Goal: Information Seeking & Learning: Learn about a topic

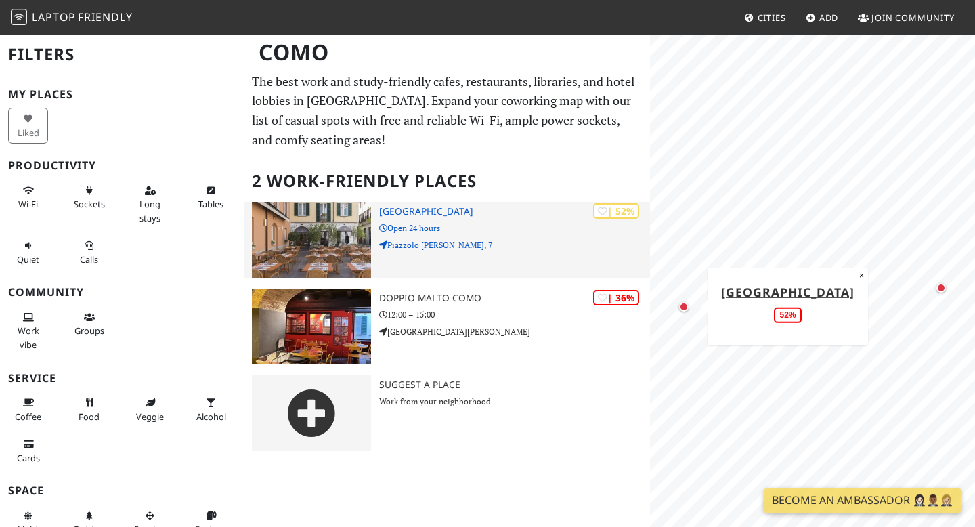
click at [305, 245] on img at bounding box center [311, 240] width 119 height 76
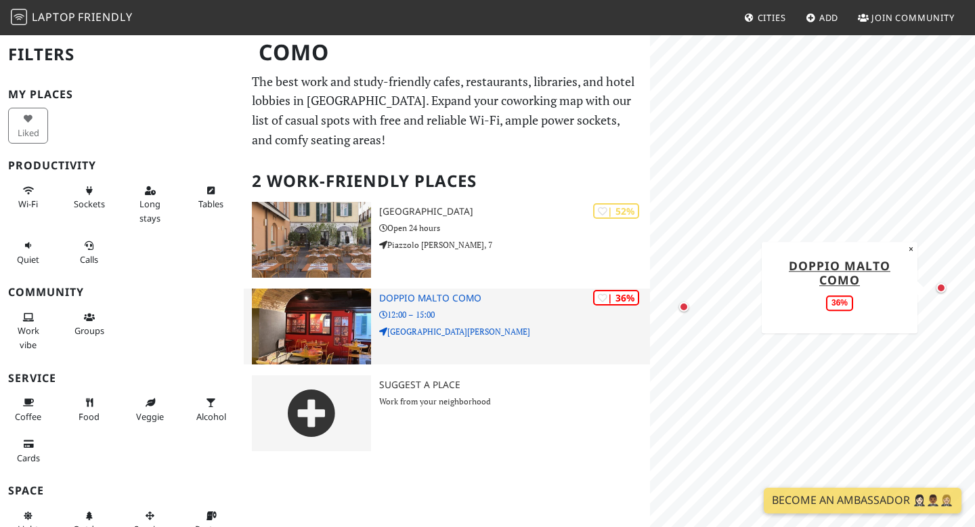
click at [289, 314] on img at bounding box center [311, 327] width 119 height 76
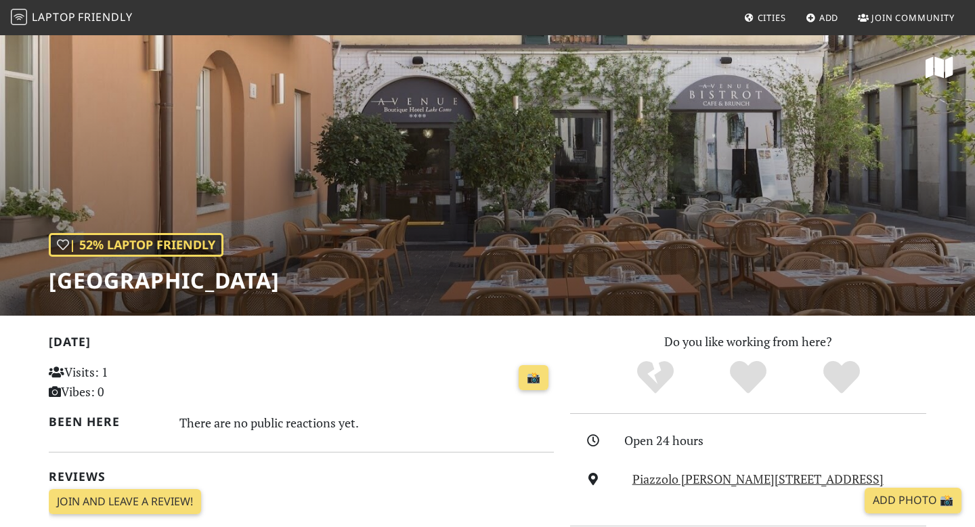
click at [379, 179] on div "| 52% Laptop Friendly Avenue Hotel" at bounding box center [487, 175] width 975 height 282
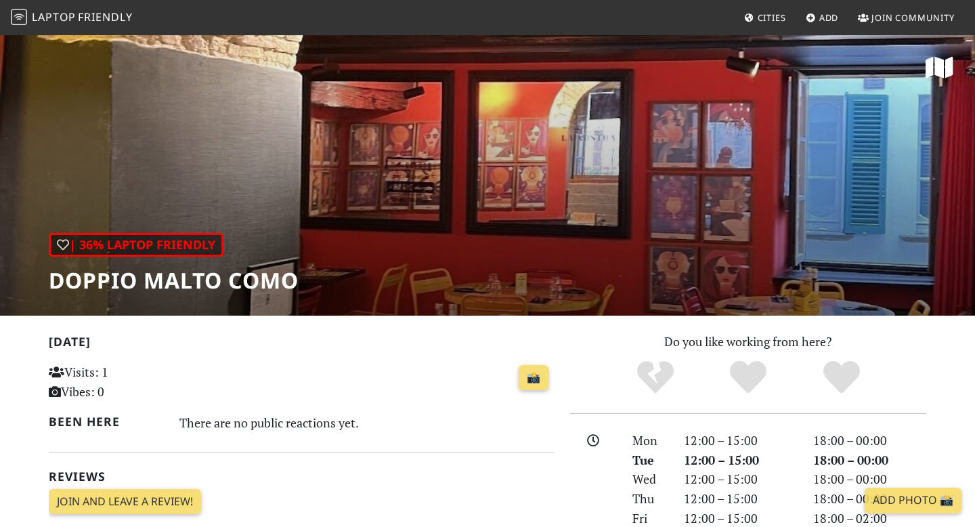
click at [489, 201] on div "| 36% Laptop Friendly Doppio Malto Como" at bounding box center [487, 175] width 975 height 282
